Goal: Navigation & Orientation: Find specific page/section

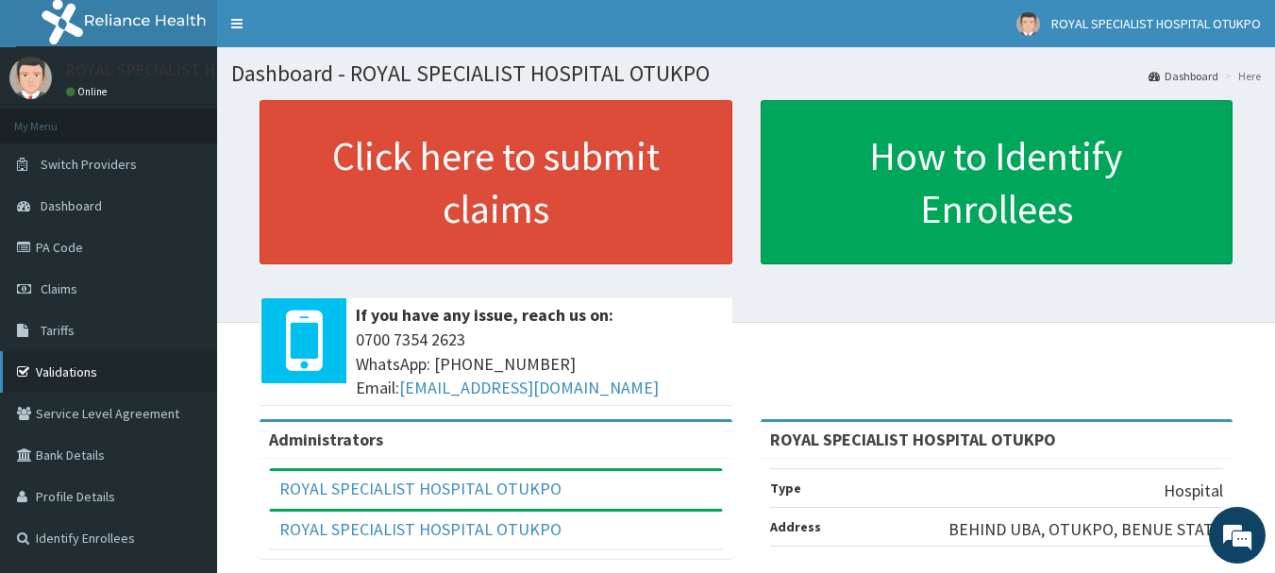
click at [55, 365] on link "Validations" at bounding box center [108, 372] width 217 height 42
click at [66, 242] on link "PA Code" at bounding box center [108, 247] width 217 height 42
